Goal: Find specific page/section

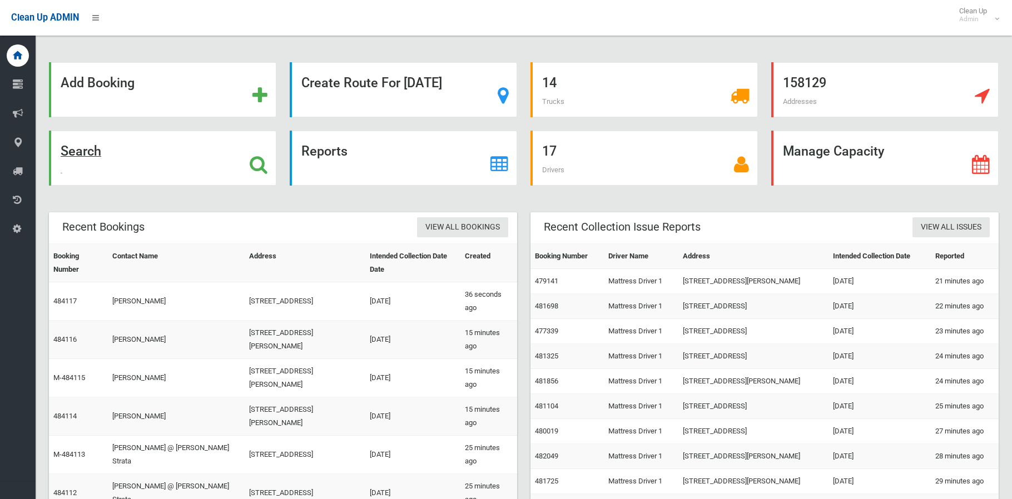
click at [83, 150] on strong "Search" at bounding box center [81, 151] width 41 height 16
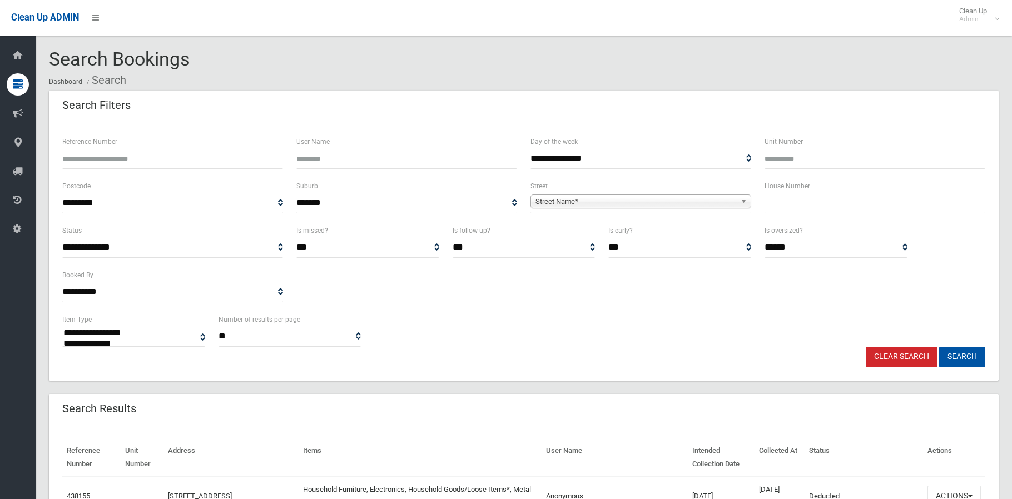
select select
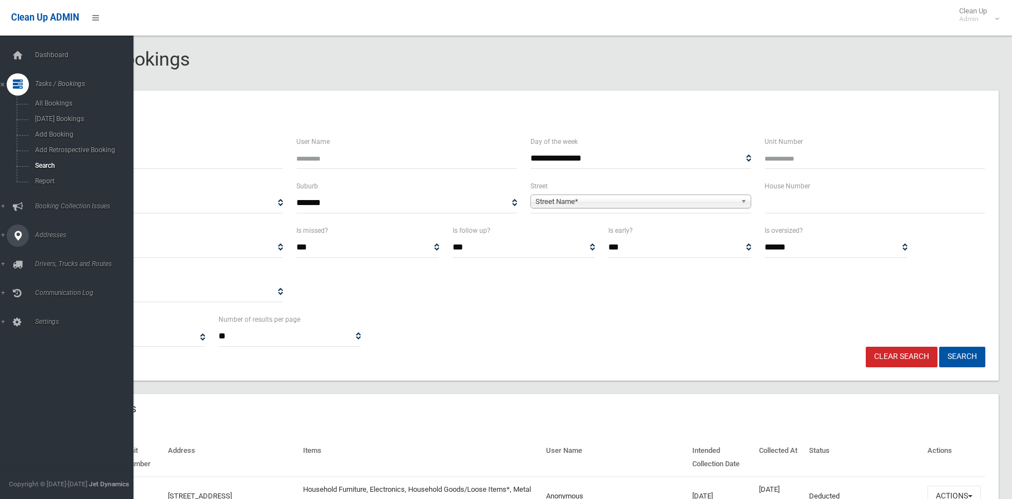
click at [2, 233] on link "Addresses" at bounding box center [71, 236] width 142 height 22
